Goal: Entertainment & Leisure: Browse casually

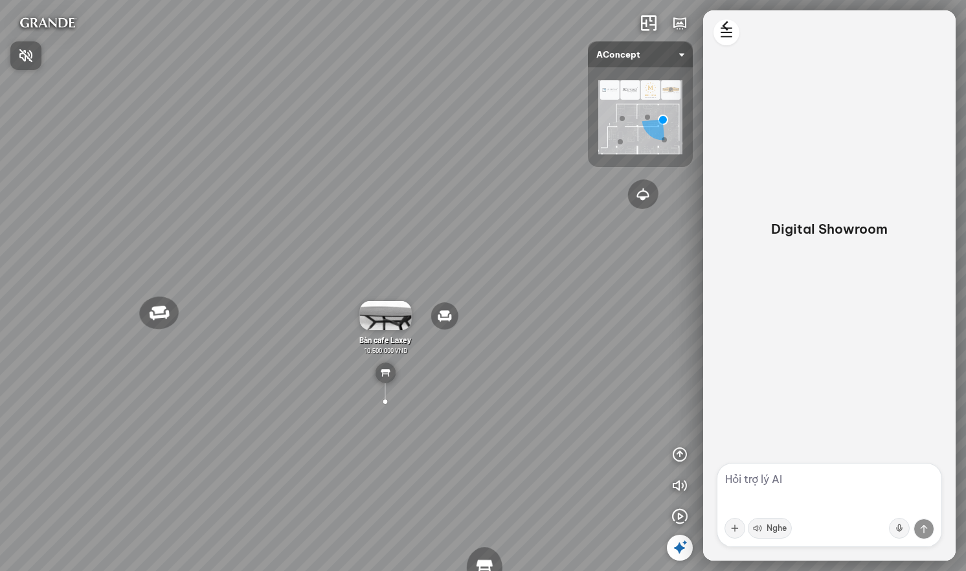
drag, startPoint x: 443, startPoint y: 393, endPoint x: 308, endPoint y: 237, distance: 206.1
click at [308, 237] on div at bounding box center [483, 285] width 966 height 571
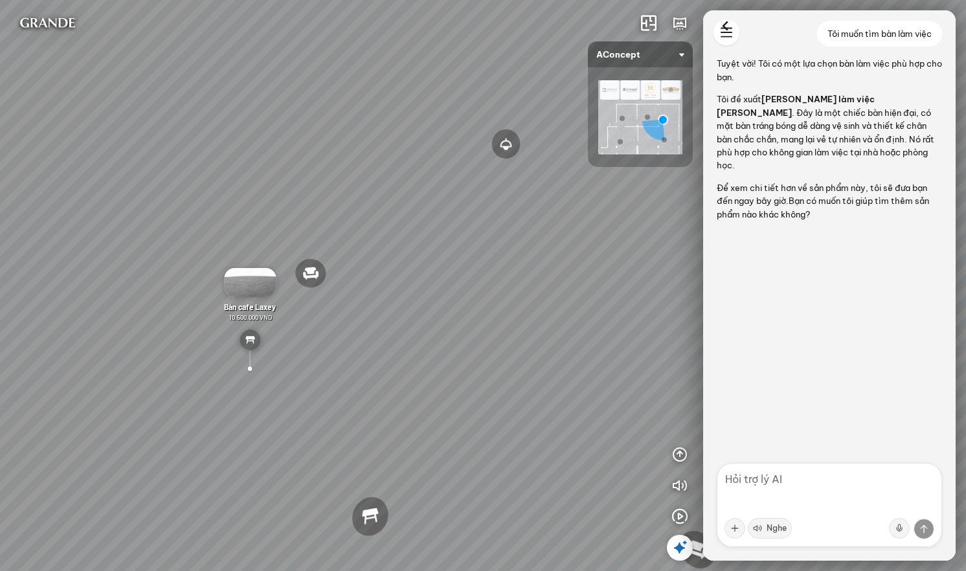
drag, startPoint x: 431, startPoint y: 223, endPoint x: 199, endPoint y: 112, distance: 257.7
click at [199, 112] on div "Đèn [PERSON_NAME] 5.300.000 VND Giường ngủ Palima 19.000.000 VND Ghế thư giãn N…" at bounding box center [483, 285] width 966 height 571
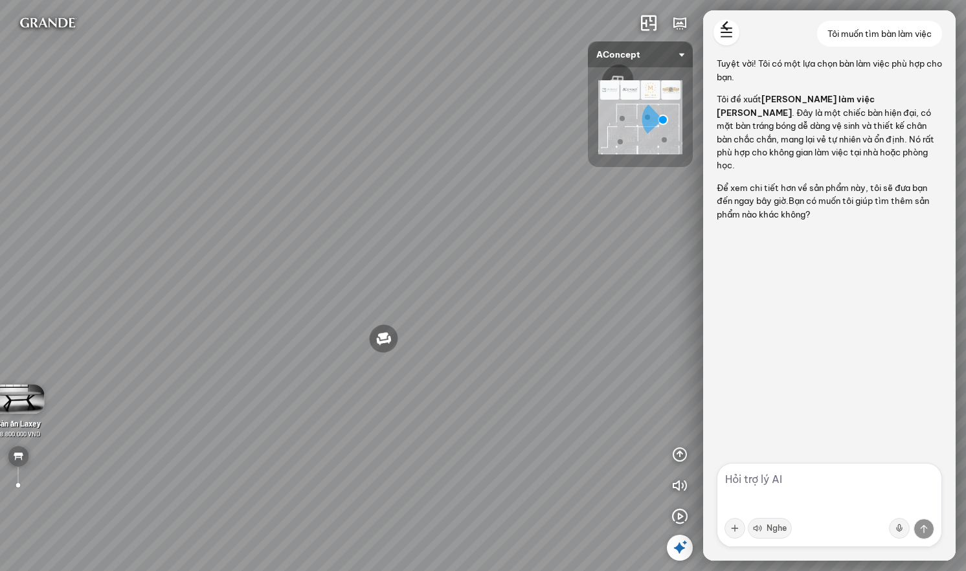
drag, startPoint x: 447, startPoint y: 243, endPoint x: 131, endPoint y: 126, distance: 336.9
click at [131, 126] on div "Đèn [PERSON_NAME] 5.300.000 VND Giường ngủ Palima 19.000.000 VND Ghế thư giãn N…" at bounding box center [483, 285] width 966 height 571
drag, startPoint x: 433, startPoint y: 216, endPoint x: 181, endPoint y: 157, distance: 259.2
click at [181, 157] on div "Đèn [PERSON_NAME] 5.300.000 VND Giường ngủ Palima 19.000.000 VND Ghế thư giãn N…" at bounding box center [483, 285] width 966 height 571
drag, startPoint x: 410, startPoint y: 233, endPoint x: 157, endPoint y: 372, distance: 288.5
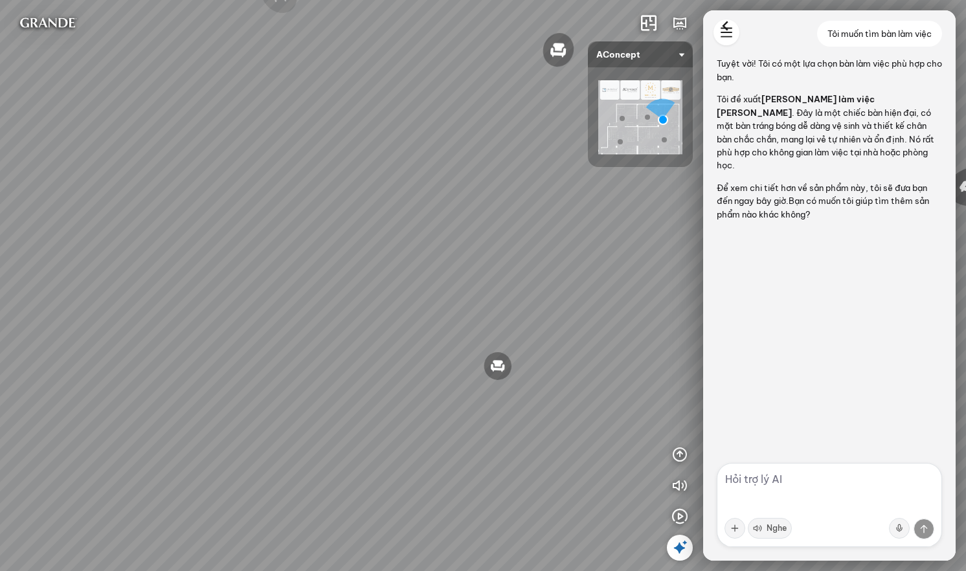
click at [157, 372] on div "Đèn [PERSON_NAME] 5.300.000 VND Giường ngủ Palima 19.000.000 VND Ghế thư giãn N…" at bounding box center [483, 285] width 966 height 571
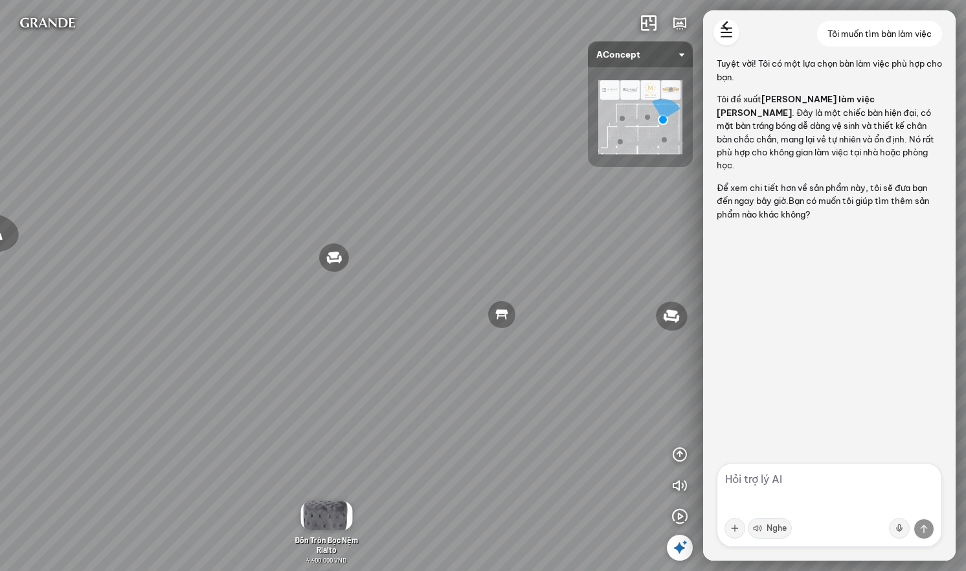
drag, startPoint x: 415, startPoint y: 234, endPoint x: 274, endPoint y: 427, distance: 238.6
click at [274, 427] on div "Đèn [PERSON_NAME] 5.300.000 VND Giường ngủ Palima 19.000.000 VND Ghế thư giãn N…" at bounding box center [483, 285] width 966 height 571
